Goal: Transaction & Acquisition: Purchase product/service

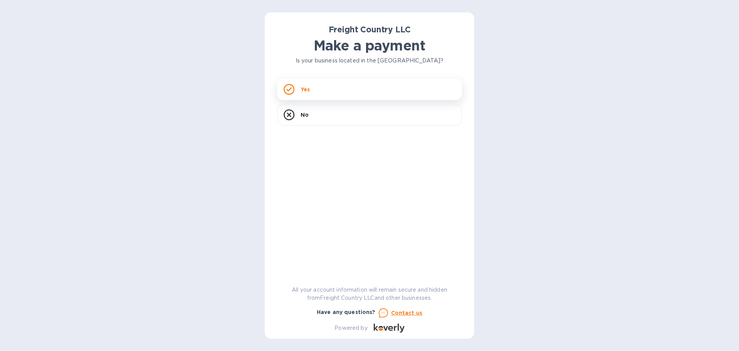
click at [364, 97] on div "Yes" at bounding box center [369, 90] width 185 height 22
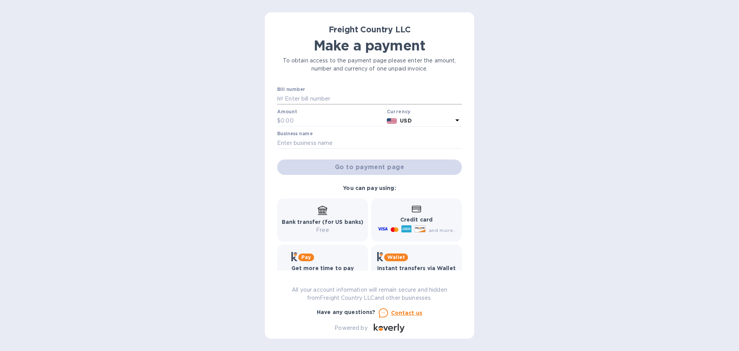
click at [313, 97] on input "text" at bounding box center [372, 99] width 179 height 12
paste input "2803"
type input "2803"
click at [307, 119] on input "text" at bounding box center [332, 121] width 103 height 12
type input "775"
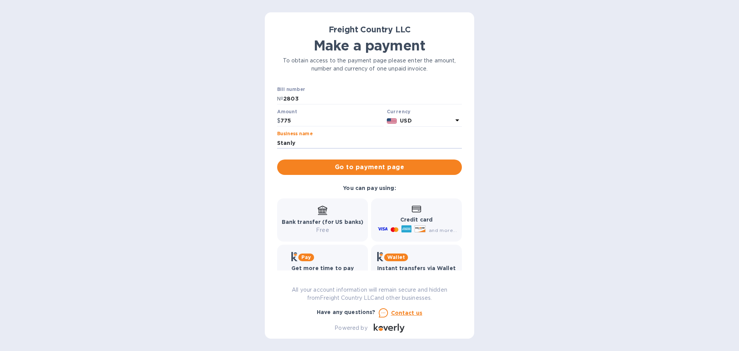
type input "Stanly Tractor Company"
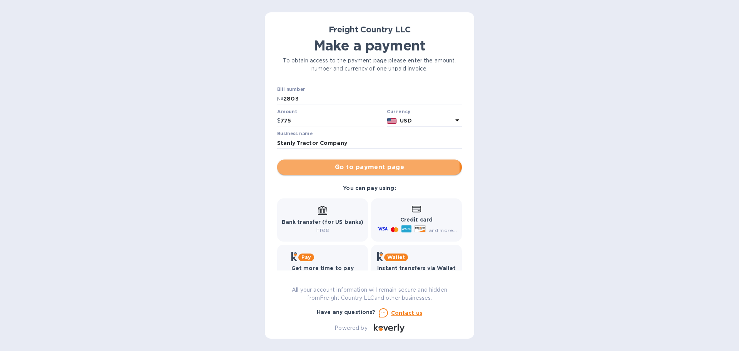
click at [327, 168] on span "Go to payment page" at bounding box center [369, 166] width 172 height 9
